Goal: Information Seeking & Learning: Stay updated

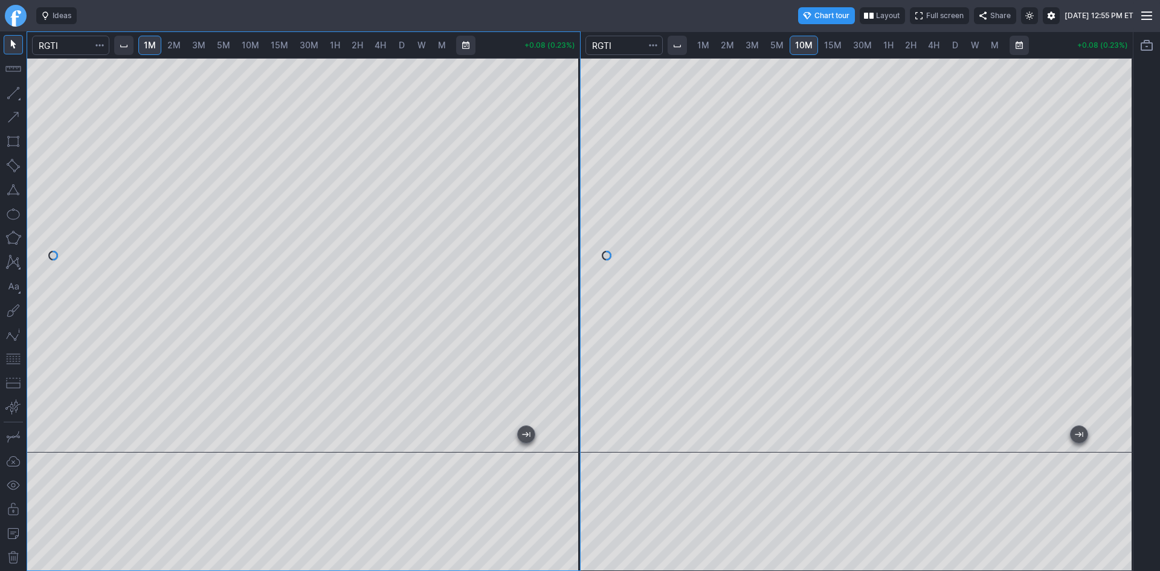
click at [420, 55] on div "1M 2M 3M 5M 10M 15M 30M 1H 2H 4H D W M" at bounding box center [315, 45] width 405 height 29
